Goal: Information Seeking & Learning: Compare options

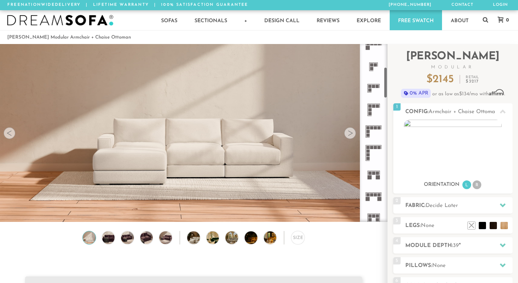
scroll to position [255, 0]
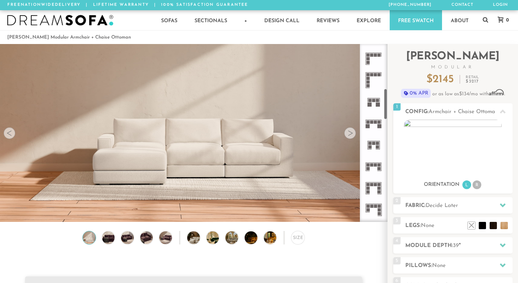
click at [376, 120] on icon at bounding box center [373, 123] width 21 height 21
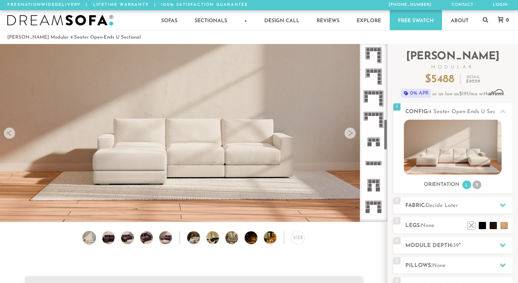
scroll to position [497, 0]
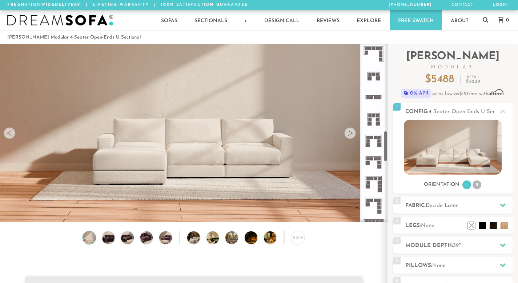
click at [376, 121] on icon at bounding box center [373, 118] width 21 height 21
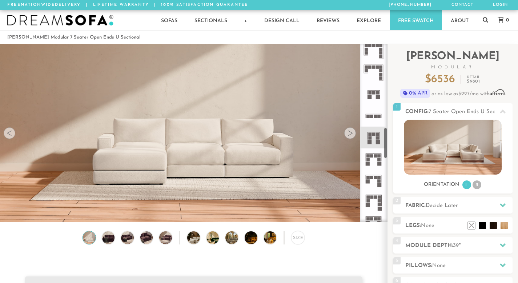
click at [373, 135] on rect at bounding box center [373, 133] width 3 height 3
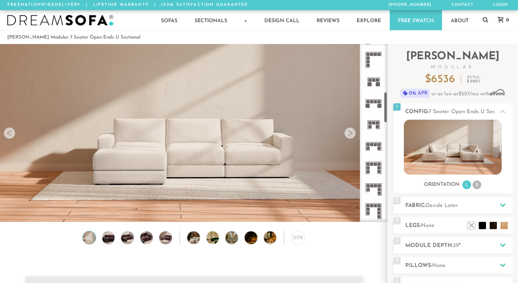
click at [372, 100] on icon at bounding box center [373, 102] width 21 height 21
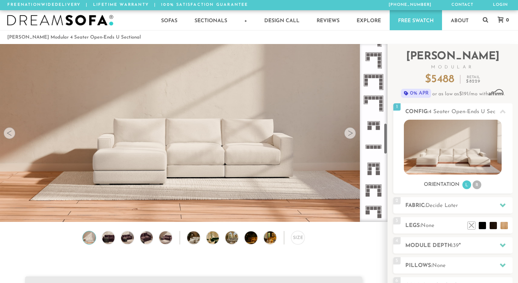
scroll to position [455, 0]
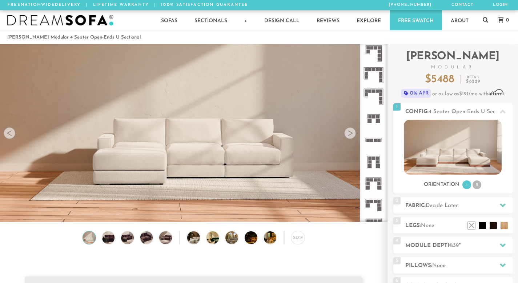
click at [370, 114] on icon at bounding box center [373, 117] width 21 height 21
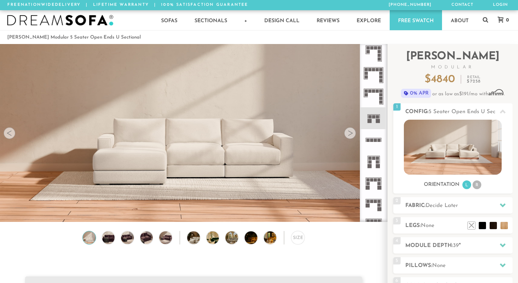
click at [368, 152] on icon at bounding box center [373, 161] width 21 height 21
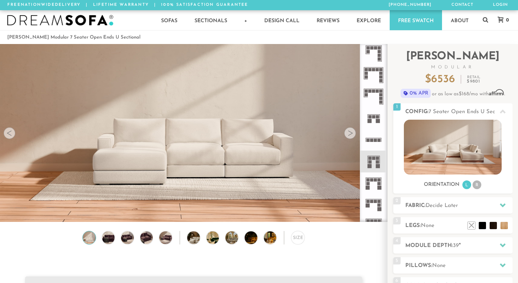
click at [373, 141] on rect at bounding box center [371, 140] width 3 height 3
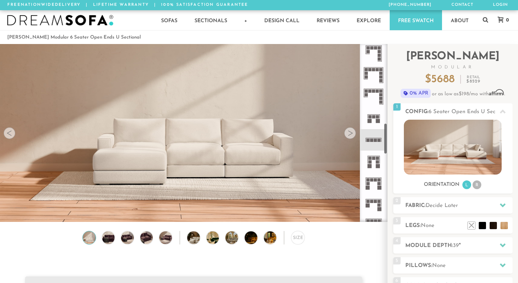
click at [374, 137] on icon at bounding box center [373, 139] width 21 height 21
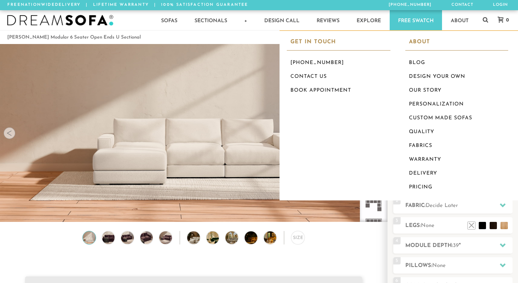
click at [431, 18] on link "Free Swatch" at bounding box center [416, 20] width 52 height 20
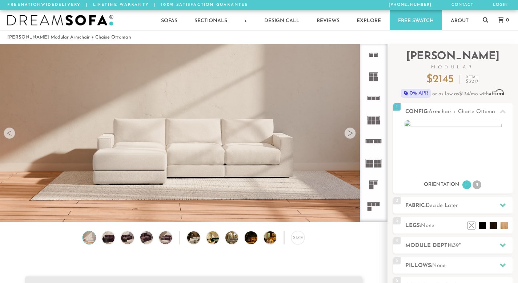
click at [371, 139] on icon at bounding box center [373, 141] width 21 height 21
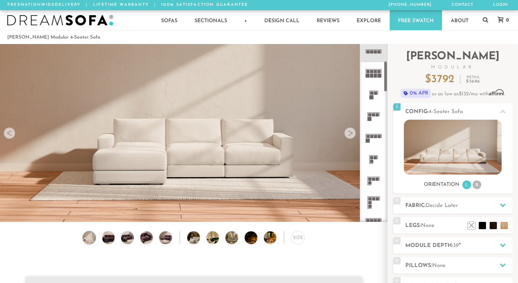
scroll to position [135, 0]
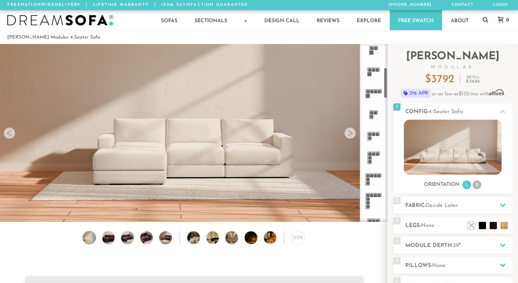
click at [373, 136] on rect at bounding box center [373, 134] width 3 height 3
